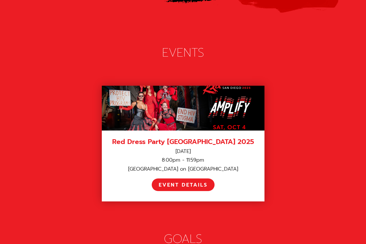
scroll to position [756, 0]
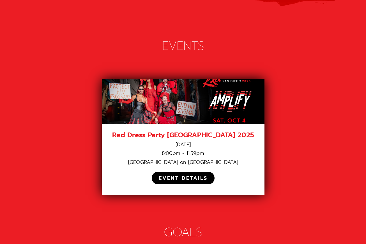
click at [181, 175] on div "EVENT DETAILS" at bounding box center [183, 178] width 49 height 6
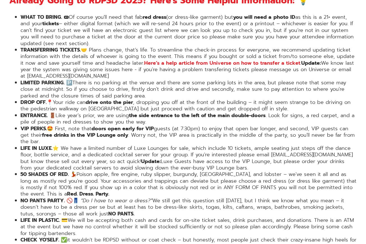
scroll to position [980, 0]
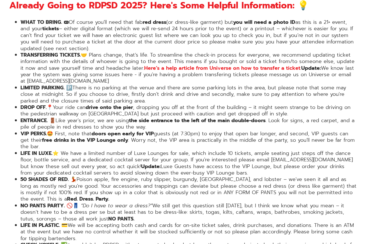
click at [233, 151] on li "LIFE IN LUXE. ⭐️ We have a limited number of Luxe Lounges for sale, which inclu…" at bounding box center [188, 163] width 336 height 26
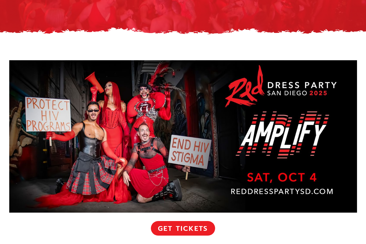
scroll to position [0, 0]
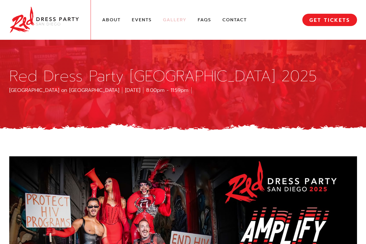
click at [178, 20] on link "Gallery" at bounding box center [175, 20] width 24 height 6
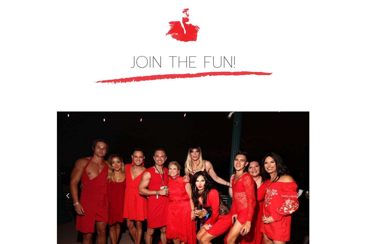
scroll to position [1569, 0]
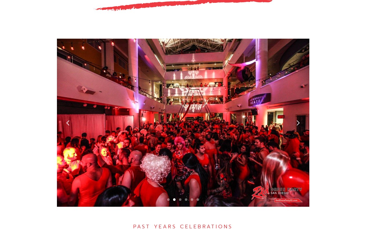
click at [299, 120] on div "next slide" at bounding box center [298, 123] width 6 height 6
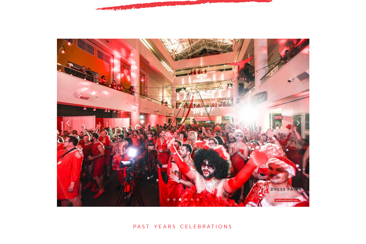
click at [299, 120] on div "next slide" at bounding box center [298, 123] width 6 height 6
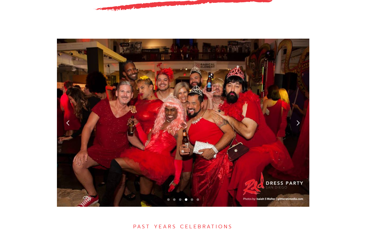
click at [299, 120] on div "next slide" at bounding box center [298, 123] width 6 height 6
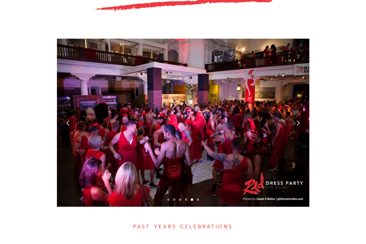
click at [299, 120] on div "next slide" at bounding box center [298, 123] width 6 height 6
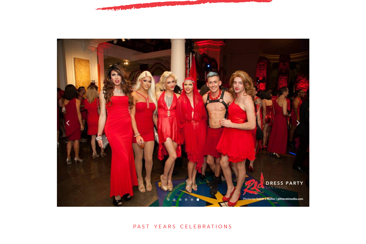
click at [299, 120] on div "next slide" at bounding box center [298, 123] width 6 height 6
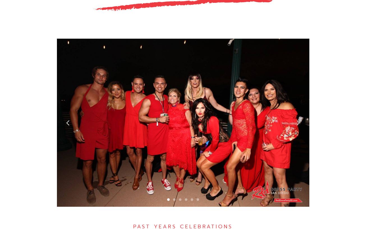
click at [299, 120] on div "next slide" at bounding box center [298, 123] width 6 height 6
